Goal: Task Accomplishment & Management: Use online tool/utility

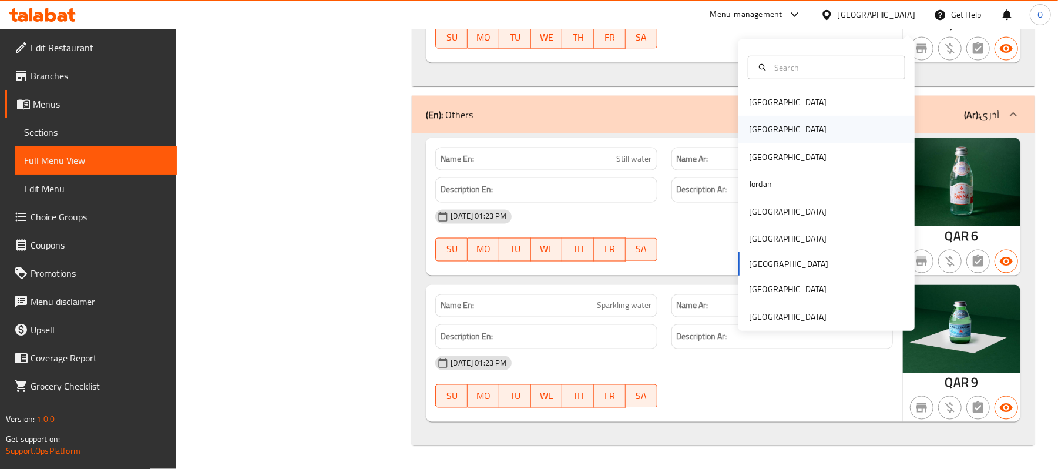
click at [766, 117] on div "Egypt" at bounding box center [787, 129] width 96 height 27
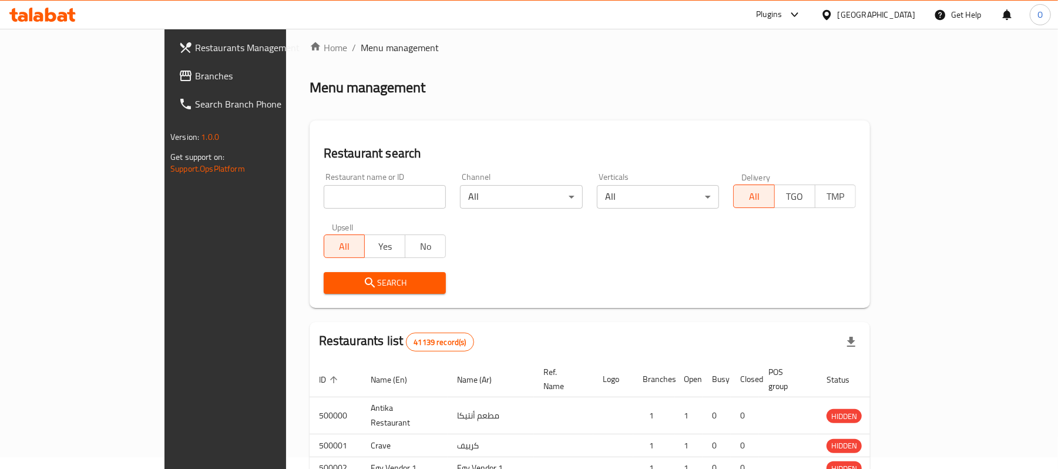
scroll to position [408, 0]
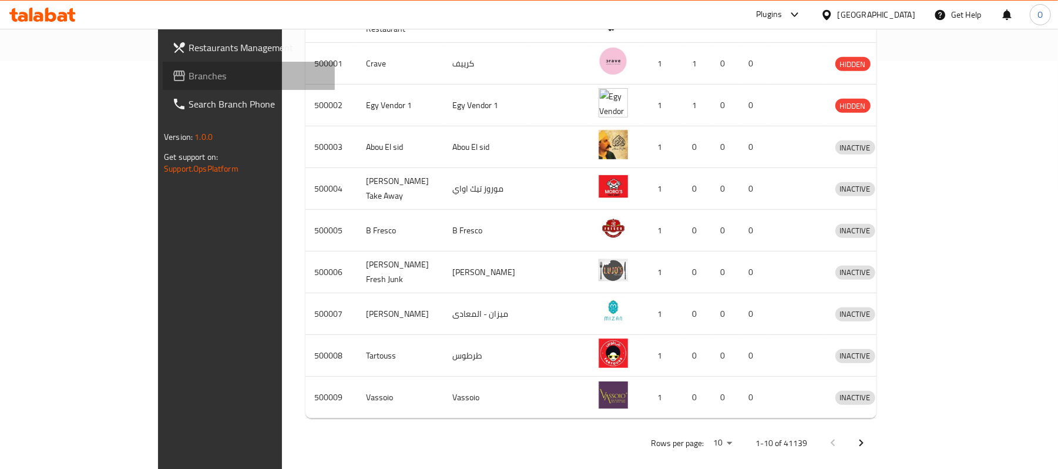
click at [188, 74] on span "Branches" at bounding box center [256, 76] width 137 height 14
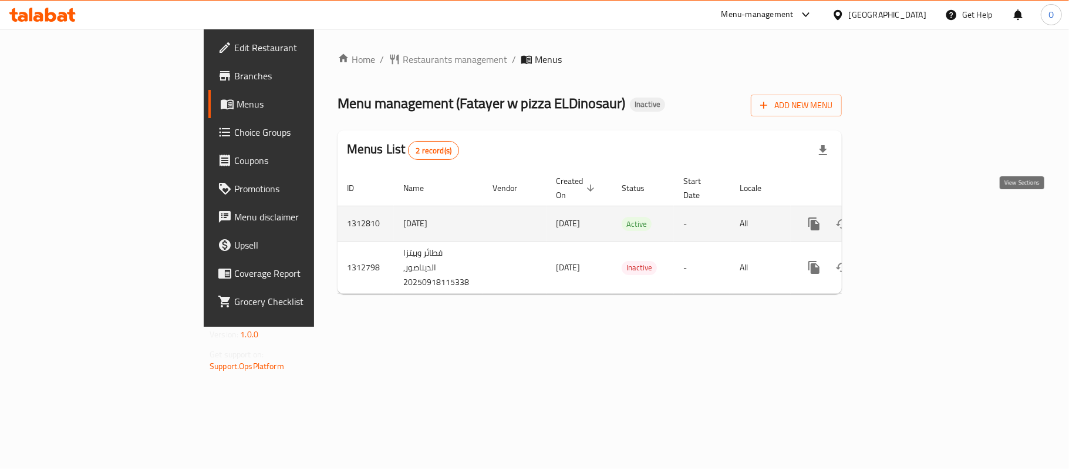
click at [913, 210] on link "enhanced table" at bounding box center [899, 224] width 28 height 28
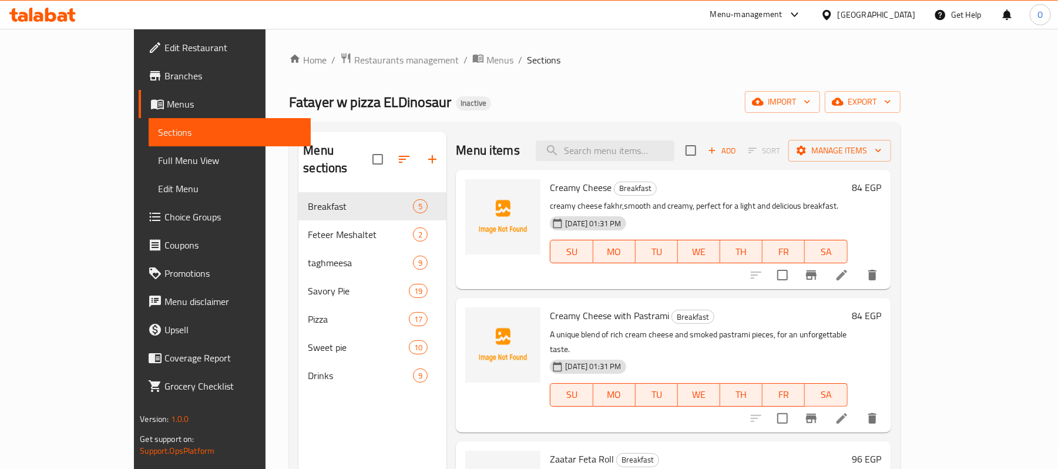
click at [584, 111] on div "Fatayer w pizza ELDinosaur Inactive import export" at bounding box center [594, 102] width 611 height 22
click at [901, 19] on div "[GEOGRAPHIC_DATA]" at bounding box center [876, 14] width 78 height 13
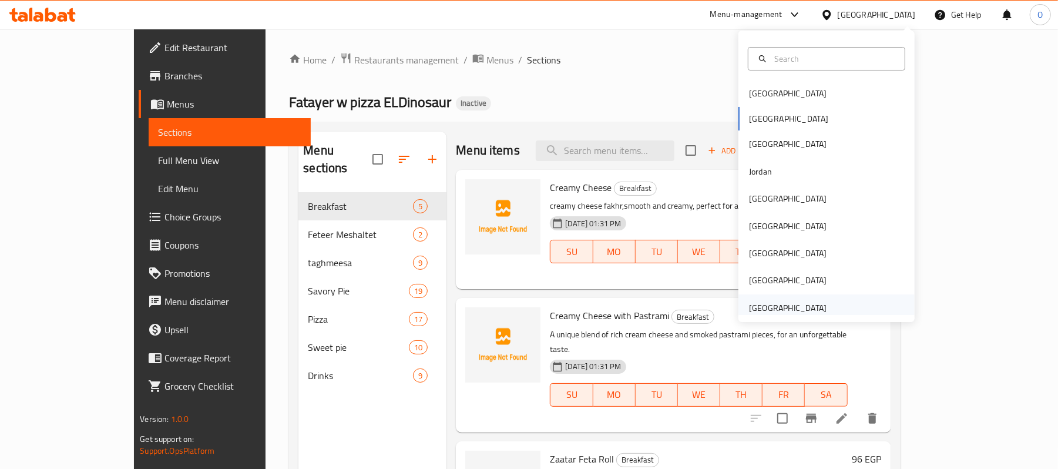
click at [781, 304] on div "[GEOGRAPHIC_DATA]" at bounding box center [788, 307] width 78 height 13
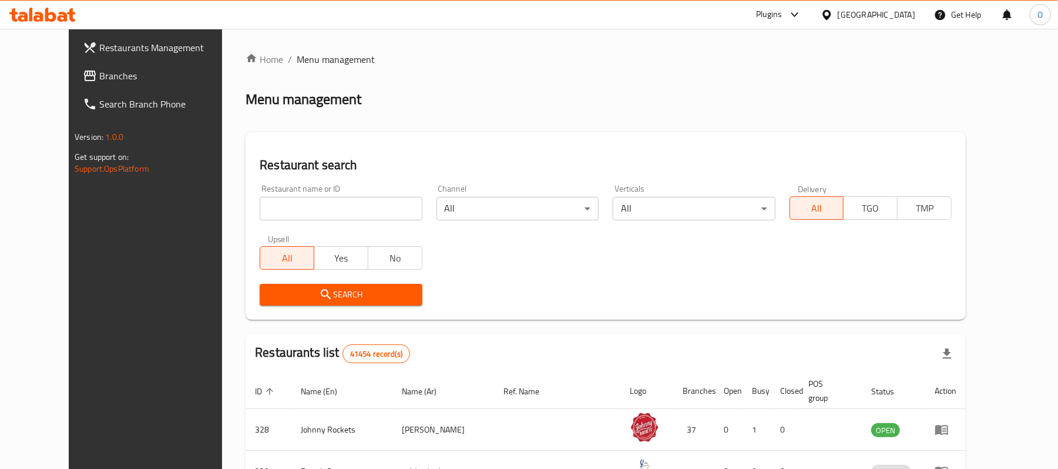
click at [99, 76] on span "Branches" at bounding box center [167, 76] width 137 height 14
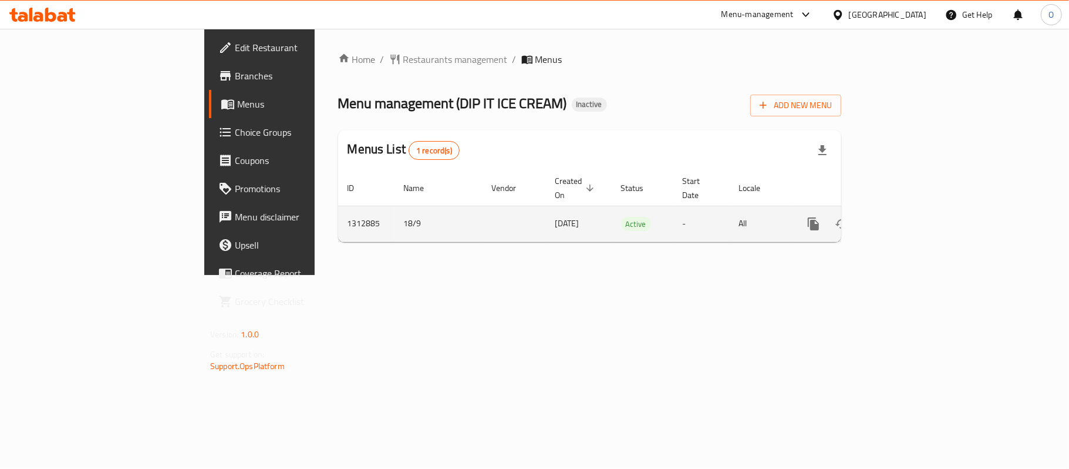
click at [905, 217] on icon "enhanced table" at bounding box center [898, 224] width 14 height 14
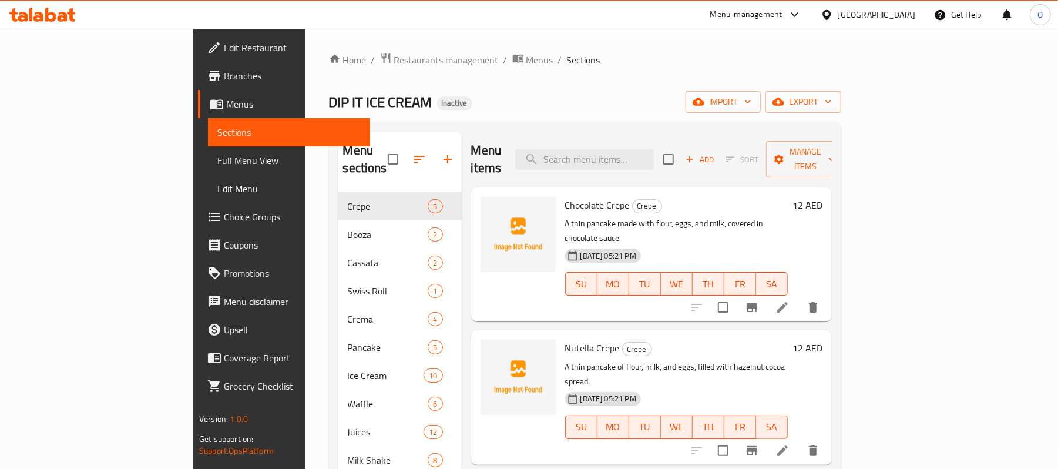
click at [889, 16] on div "[GEOGRAPHIC_DATA]" at bounding box center [876, 14] width 78 height 13
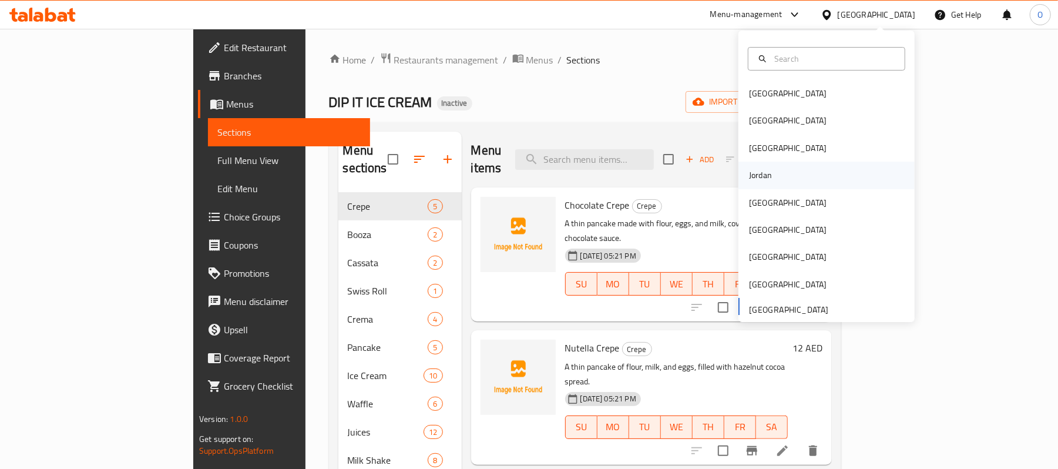
click at [759, 177] on div "Jordan" at bounding box center [760, 175] width 23 height 13
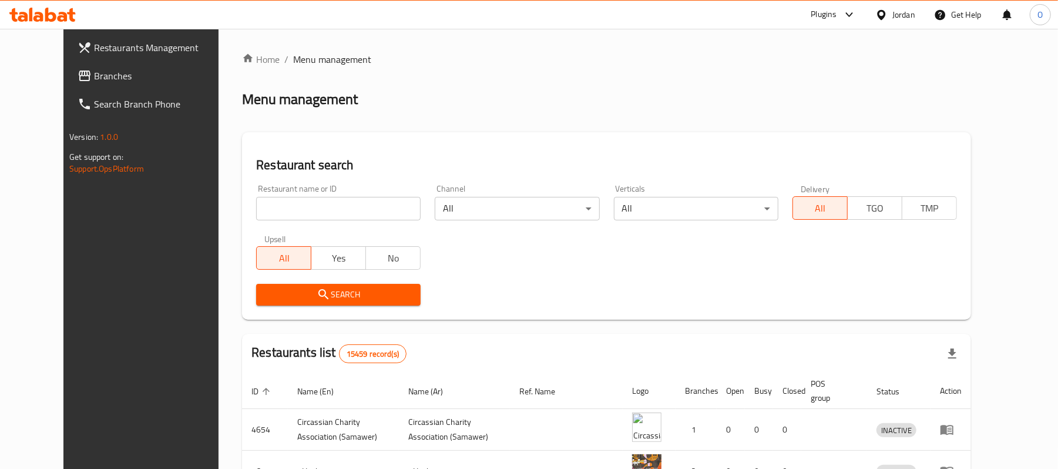
click at [94, 72] on span "Branches" at bounding box center [162, 76] width 137 height 14
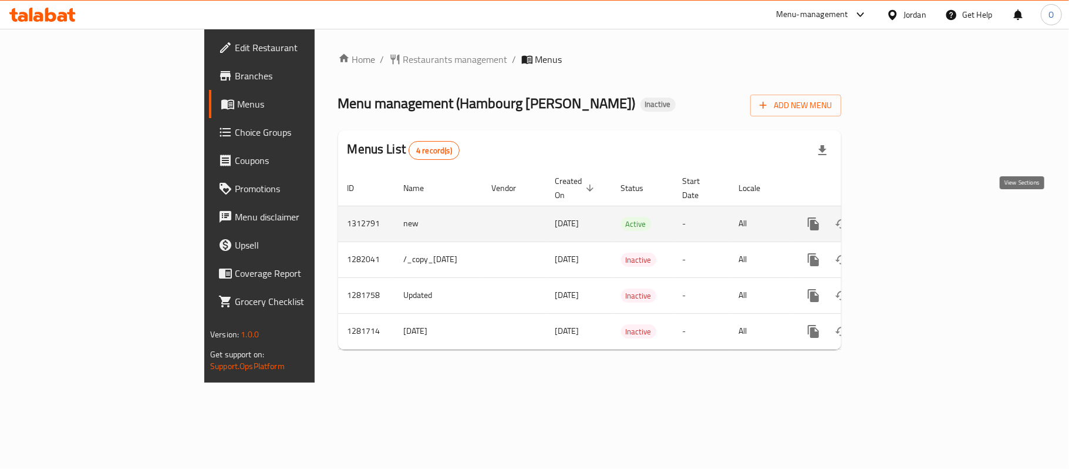
click at [905, 217] on icon "enhanced table" at bounding box center [898, 224] width 14 height 14
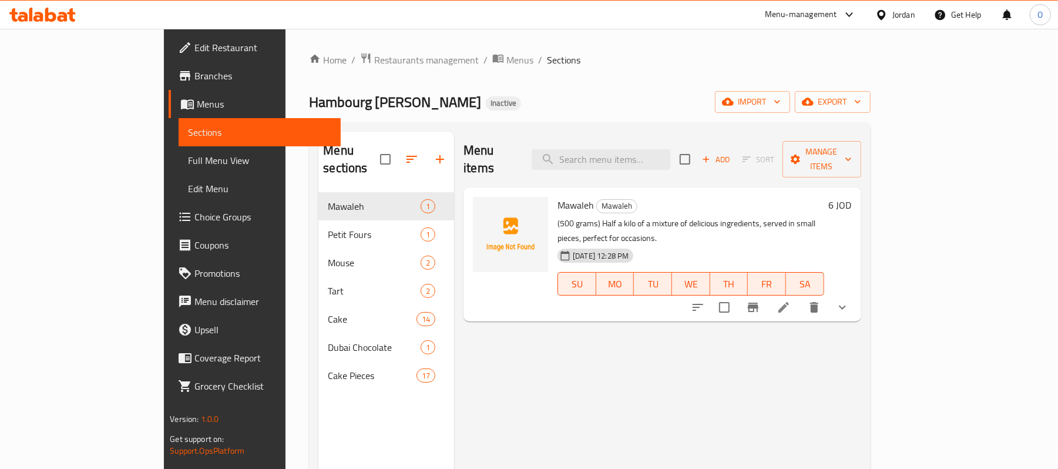
click at [557, 109] on div "Hambourg Al Rabieh Inactive import export" at bounding box center [589, 102] width 561 height 22
click at [898, 18] on div "Jordan" at bounding box center [903, 14] width 23 height 13
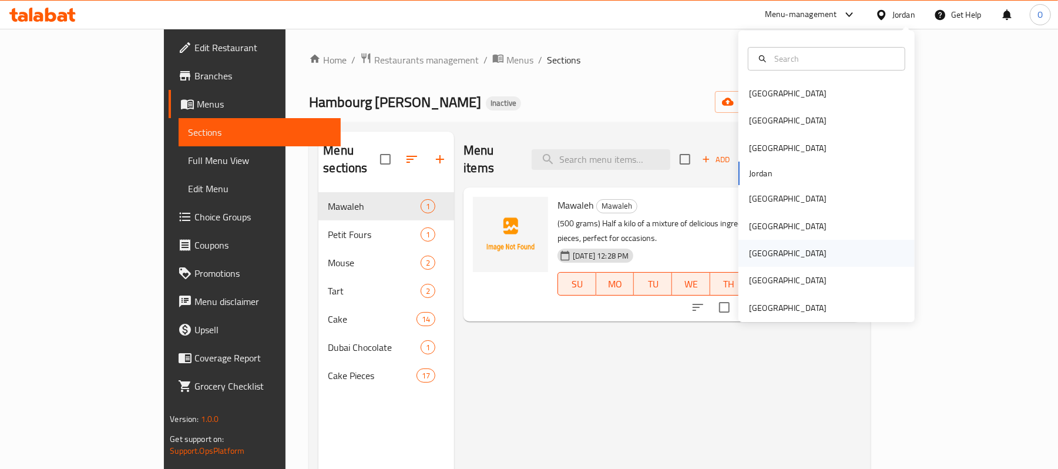
click at [755, 257] on div "[GEOGRAPHIC_DATA]" at bounding box center [788, 253] width 78 height 13
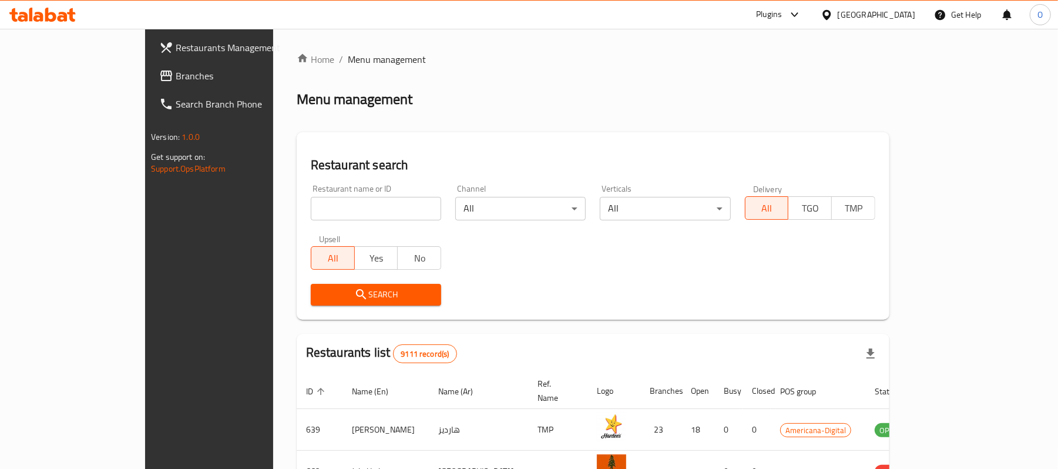
click at [176, 80] on span "Branches" at bounding box center [244, 76] width 137 height 14
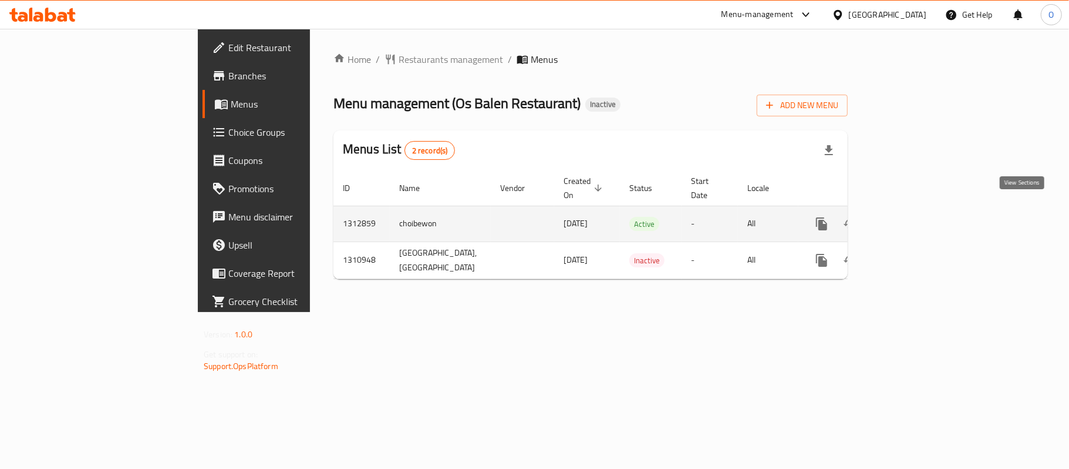
click at [912, 218] on icon "enhanced table" at bounding box center [906, 223] width 11 height 11
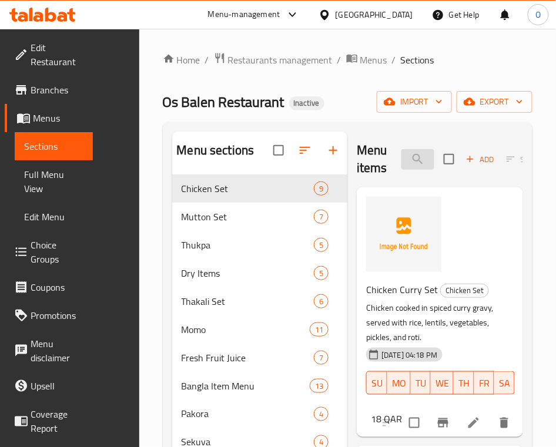
click at [401, 153] on input "search" at bounding box center [417, 159] width 33 height 21
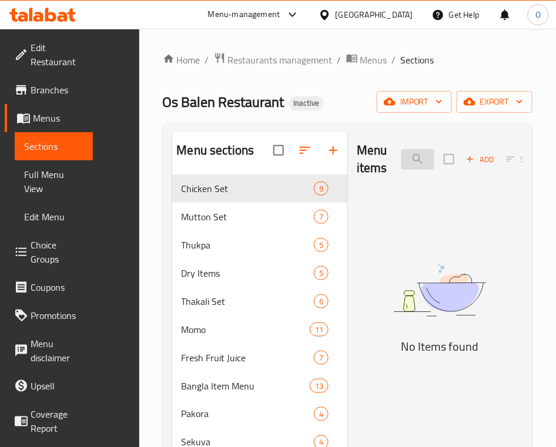
type input "7 up"
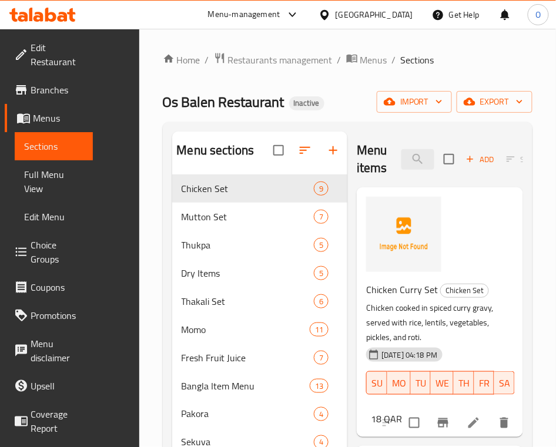
type input "Up"
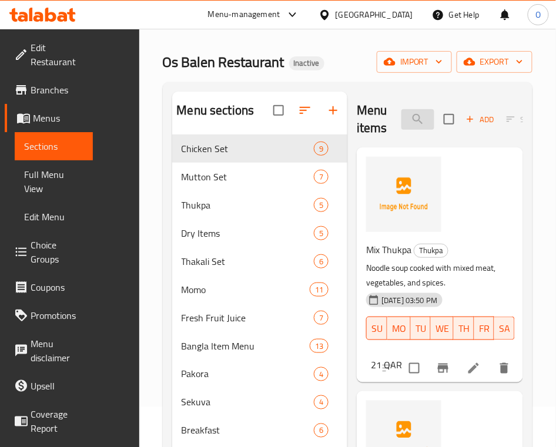
drag, startPoint x: 382, startPoint y: 126, endPoint x: 314, endPoint y: 124, distance: 68.1
click at [401, 124] on input "Up" at bounding box center [417, 119] width 33 height 21
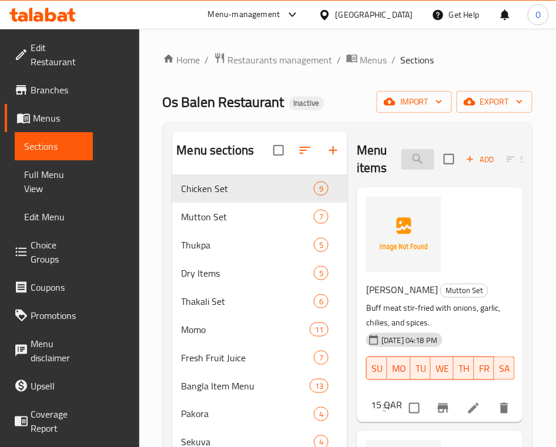
click at [401, 163] on input "Buff" at bounding box center [417, 159] width 33 height 21
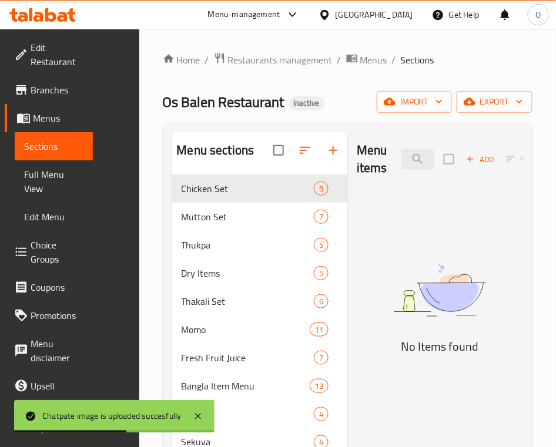
type input "Mansh"
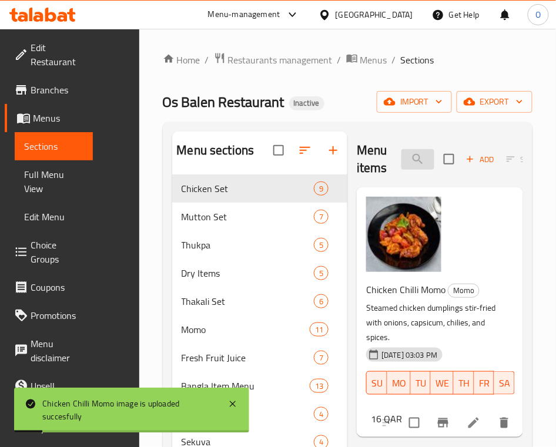
click at [401, 161] on input "Chicken Chi" at bounding box center [417, 159] width 33 height 21
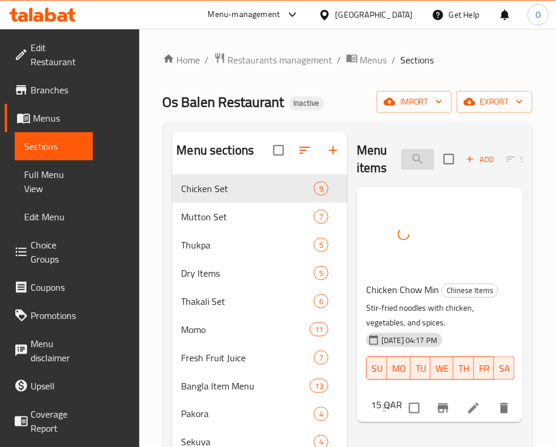
click at [401, 163] on input "Chicken Chow" at bounding box center [417, 159] width 33 height 21
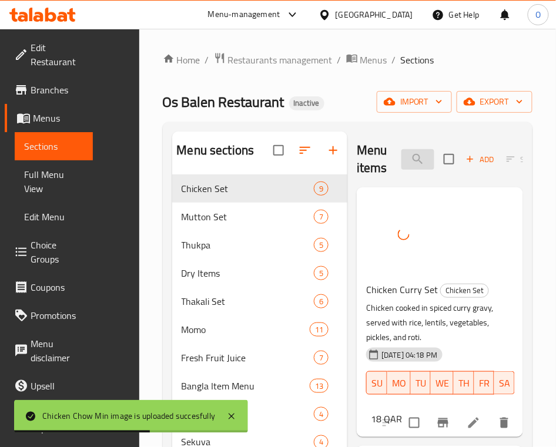
click at [401, 160] on input "Chicken Curry" at bounding box center [417, 159] width 33 height 21
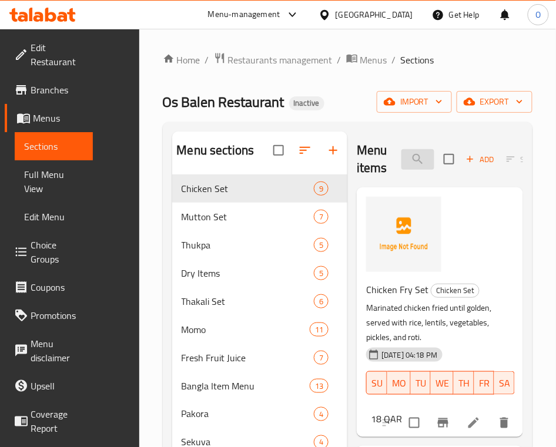
click at [401, 157] on input "Chicken Fried" at bounding box center [417, 159] width 33 height 21
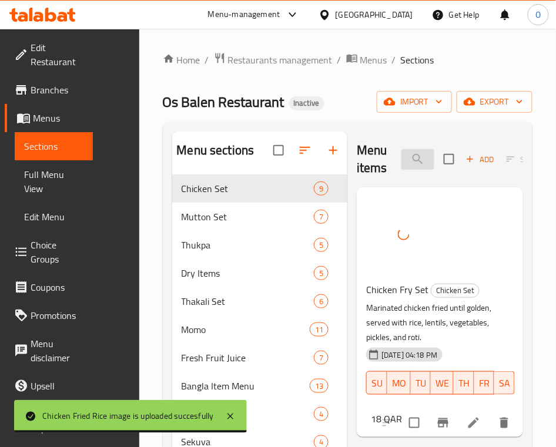
click at [401, 160] on input "Chicken Fry" at bounding box center [417, 159] width 33 height 21
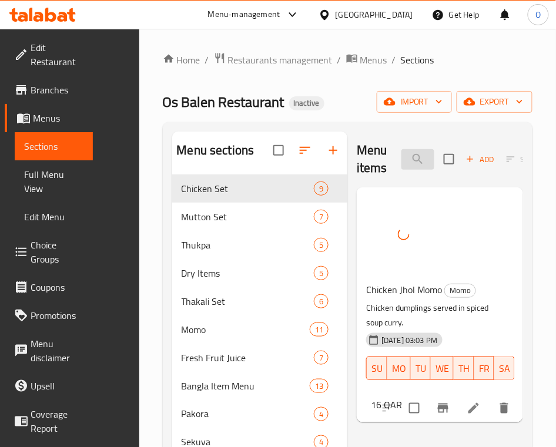
click at [401, 166] on input "Chicken Jh" at bounding box center [417, 159] width 33 height 21
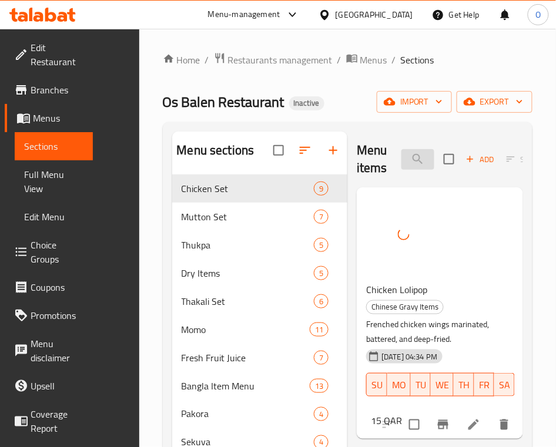
click at [401, 160] on input "Chicken Loli" at bounding box center [417, 159] width 33 height 21
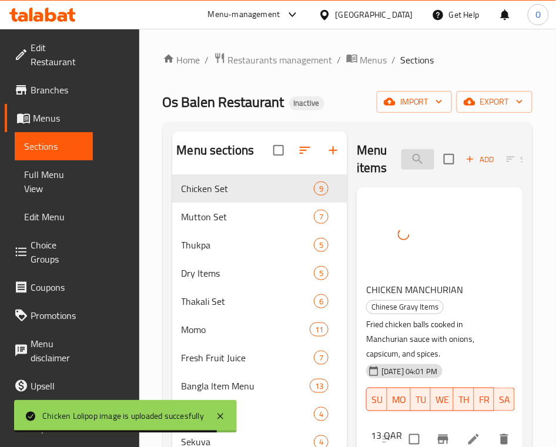
click at [401, 158] on input "Chicken Manch" at bounding box center [417, 159] width 33 height 21
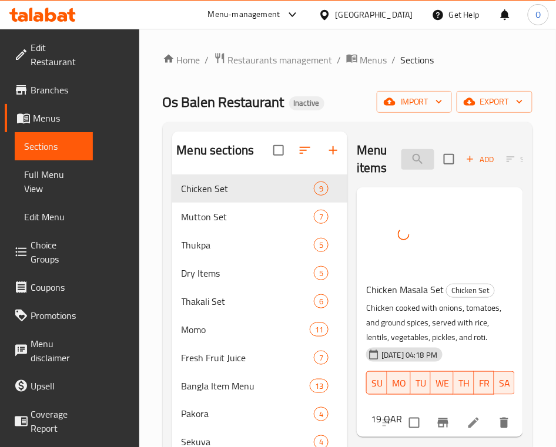
click at [401, 160] on input "Chicken Masa" at bounding box center [417, 159] width 33 height 21
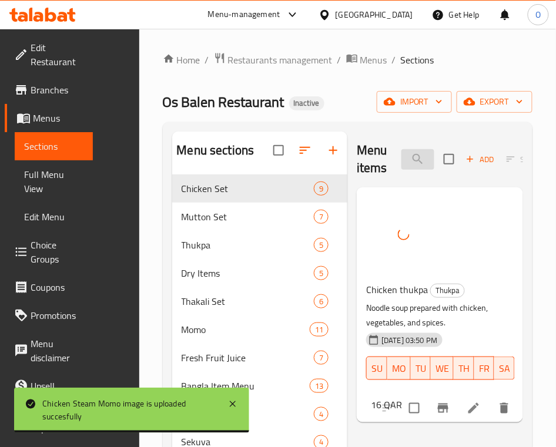
click at [401, 160] on input "Chicken Th" at bounding box center [417, 159] width 33 height 21
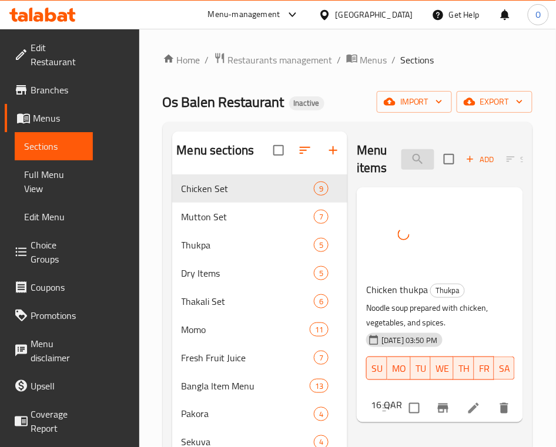
click at [401, 160] on input "Chicken Th" at bounding box center [417, 159] width 33 height 21
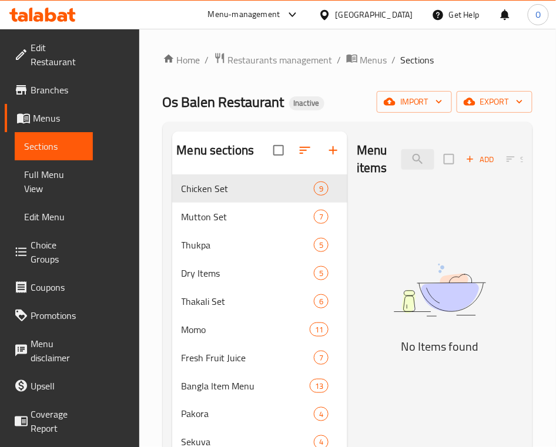
type input "330"
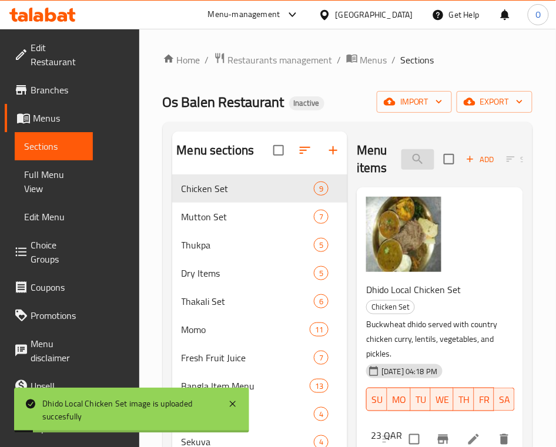
click at [401, 167] on input "Dhido" at bounding box center [417, 159] width 33 height 21
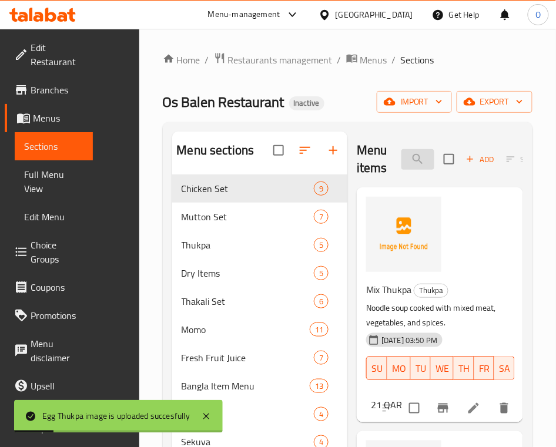
click at [401, 166] on input "Thu" at bounding box center [417, 159] width 33 height 21
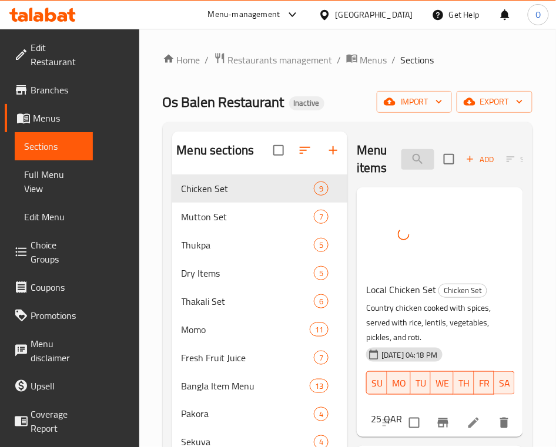
click at [401, 166] on input "Chicken set" at bounding box center [417, 159] width 33 height 21
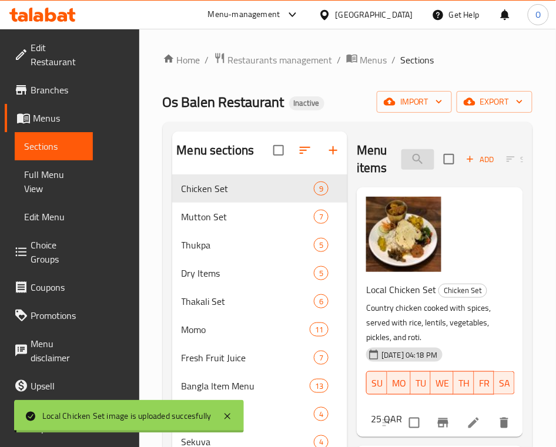
click at [401, 166] on input "Chicken set" at bounding box center [417, 159] width 33 height 21
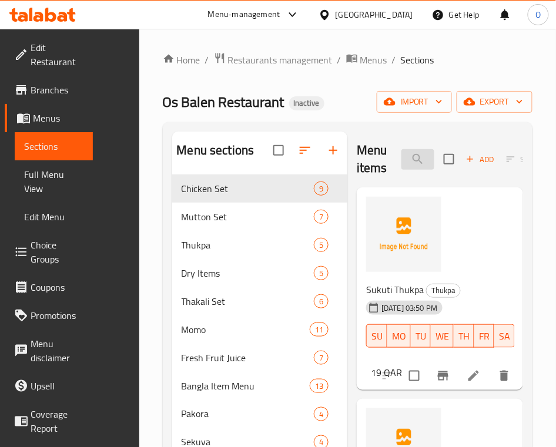
type input "B"
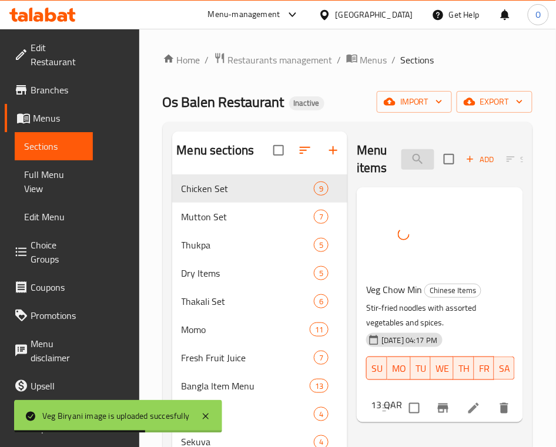
click at [401, 163] on input "Veg Ch" at bounding box center [417, 159] width 33 height 21
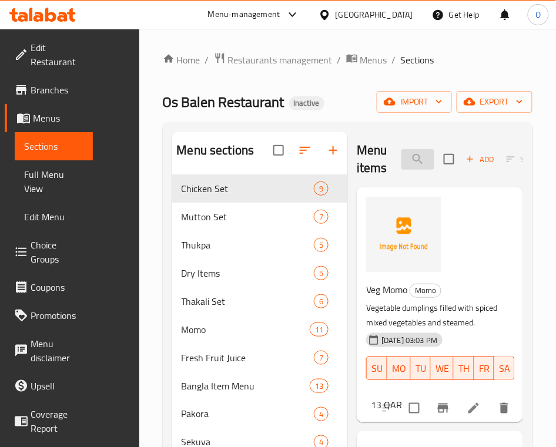
click at [401, 156] on input "Veg Momo" at bounding box center [417, 159] width 33 height 21
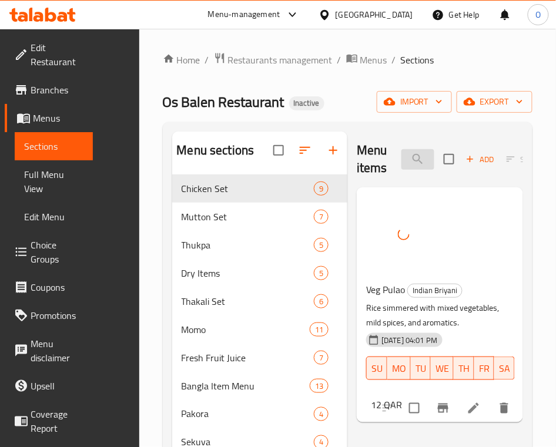
click at [401, 162] on input "Veg Pulao" at bounding box center [417, 159] width 33 height 21
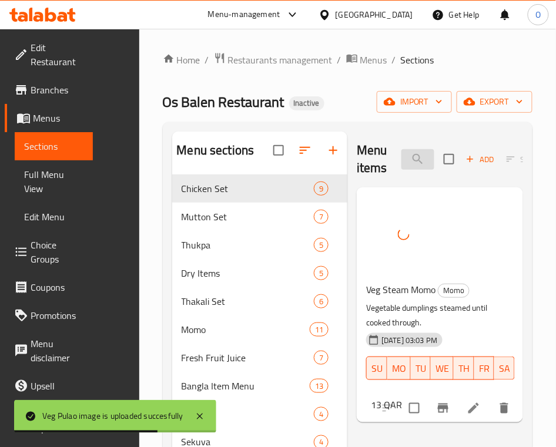
click at [401, 160] on input "Veg Steam" at bounding box center [417, 159] width 33 height 21
drag, startPoint x: 370, startPoint y: 160, endPoint x: 437, endPoint y: 180, distance: 69.9
click at [401, 160] on input "Veg Steam" at bounding box center [417, 159] width 33 height 21
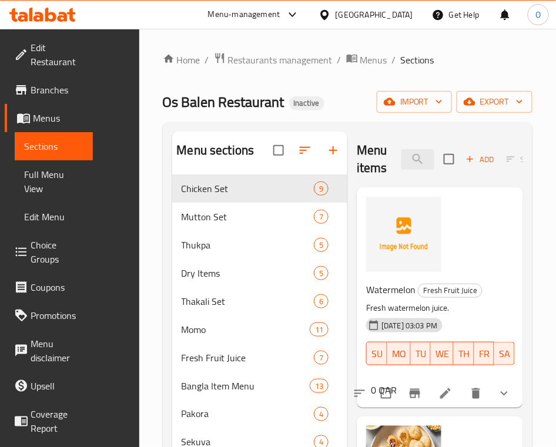
type input "water"
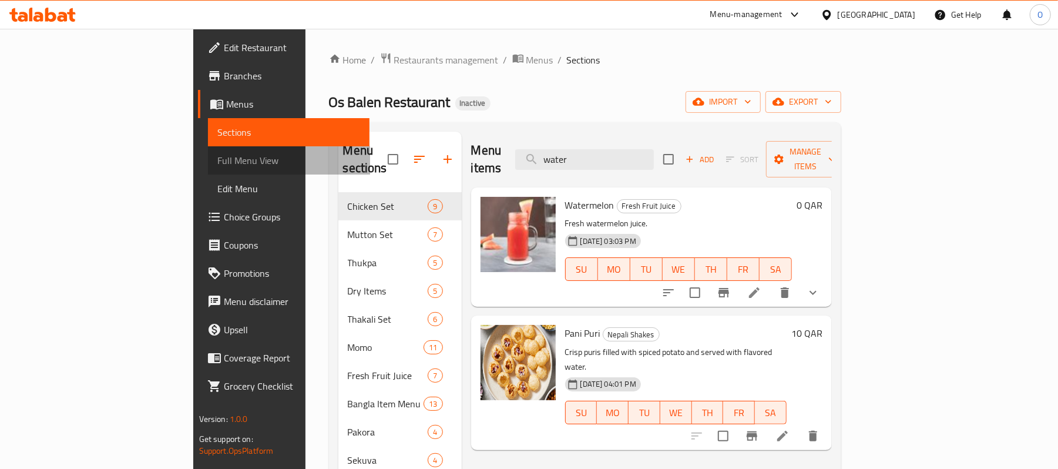
click at [217, 163] on span "Full Menu View" at bounding box center [288, 160] width 143 height 14
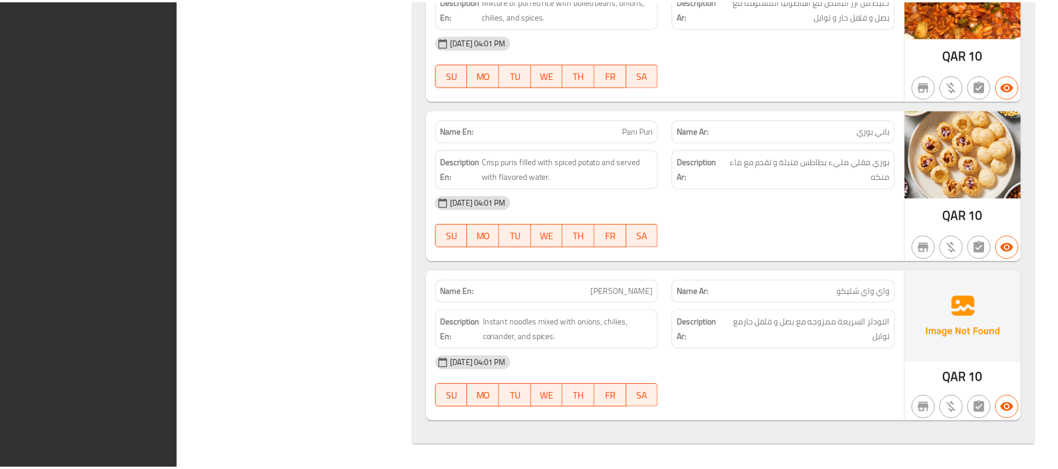
scroll to position [25624, 0]
